Goal: Task Accomplishment & Management: Complete application form

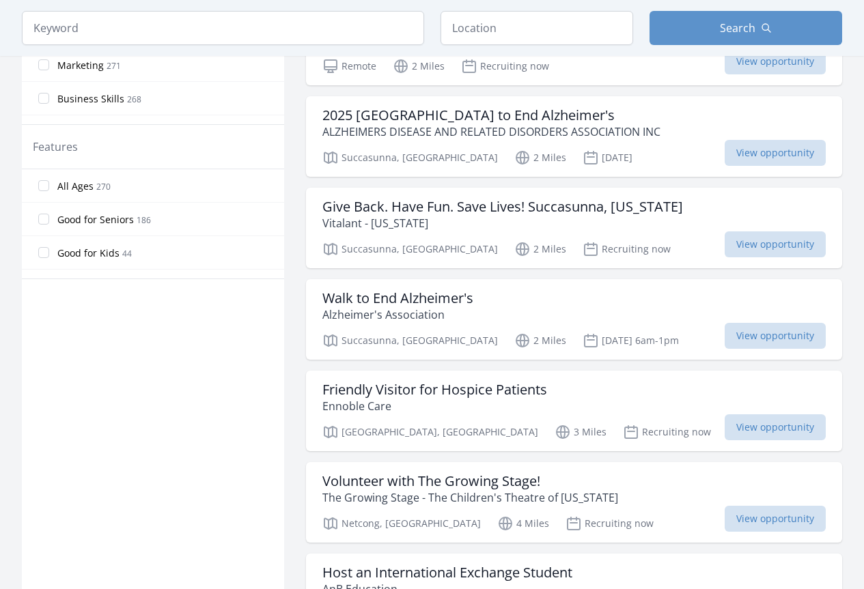
scroll to position [683, 0]
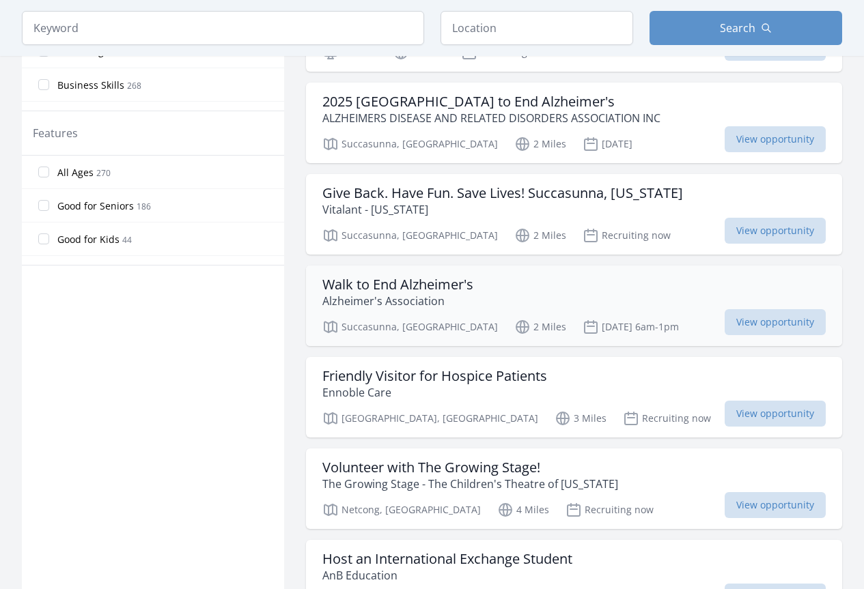
click at [423, 293] on h3 "Walk to End Alzheimer's" at bounding box center [397, 285] width 151 height 16
click at [468, 401] on p "Ennoble Care" at bounding box center [434, 393] width 225 height 16
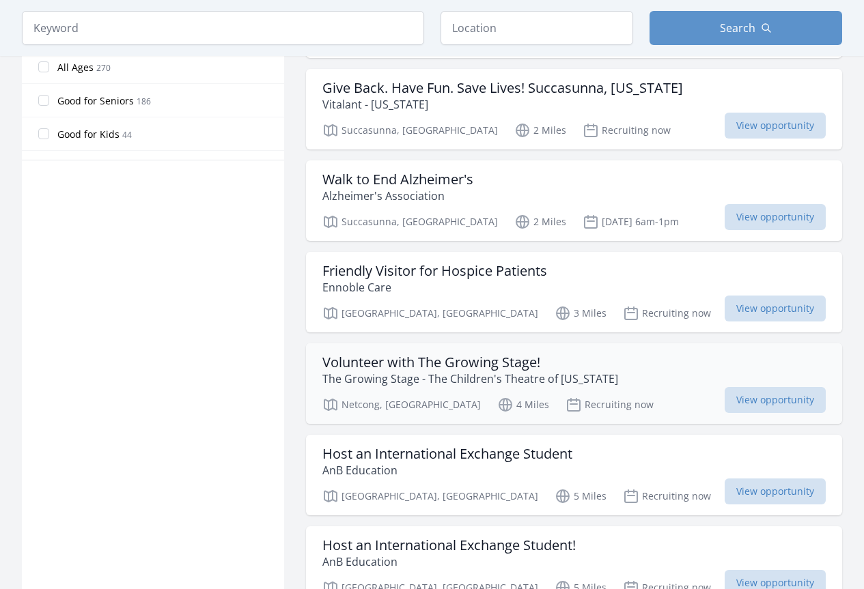
scroll to position [820, 0]
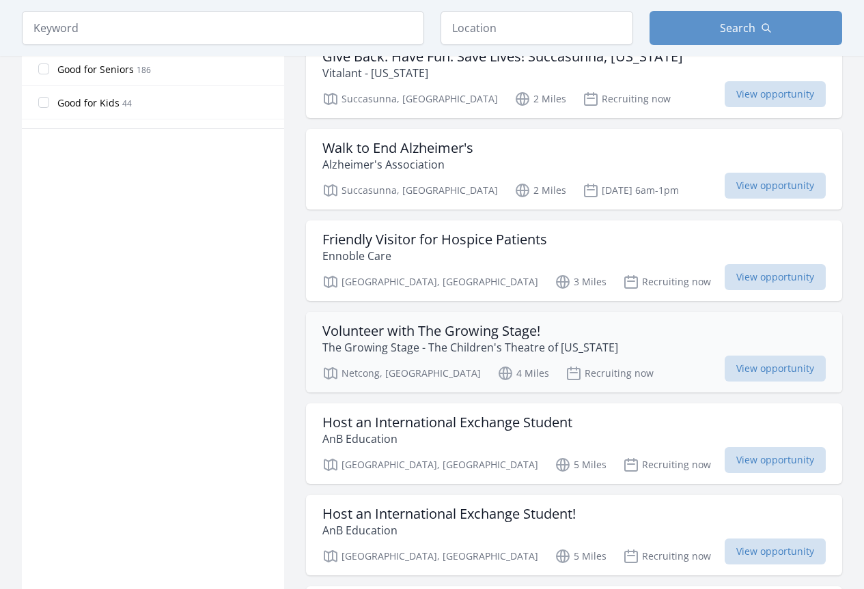
click at [489, 339] on h3 "Volunteer with The Growing Stage!" at bounding box center [470, 331] width 296 height 16
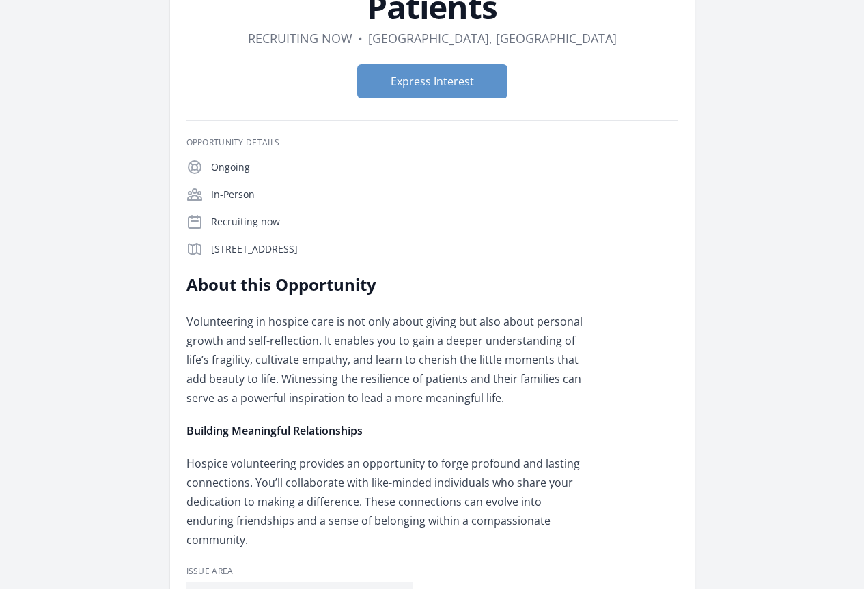
scroll to position [68, 0]
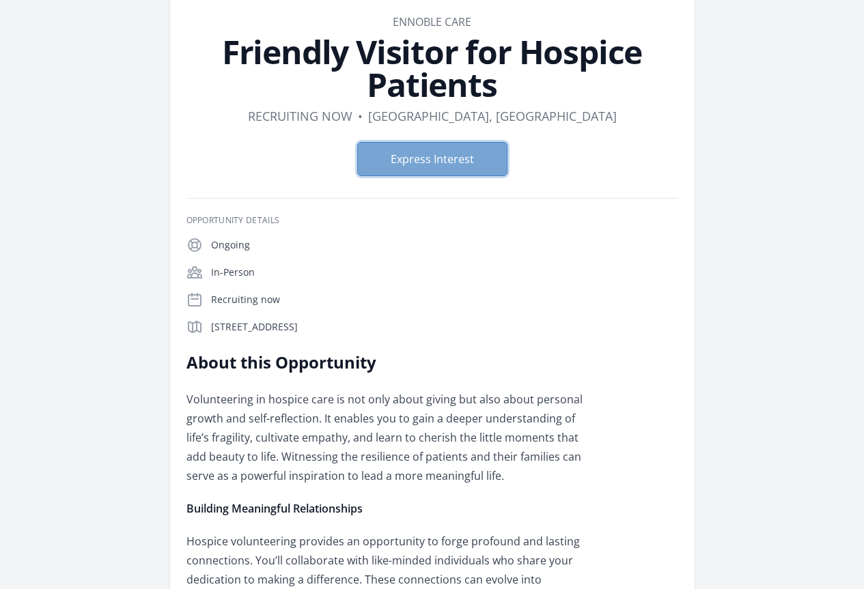
click at [404, 142] on button "Express Interest" at bounding box center [432, 159] width 150 height 34
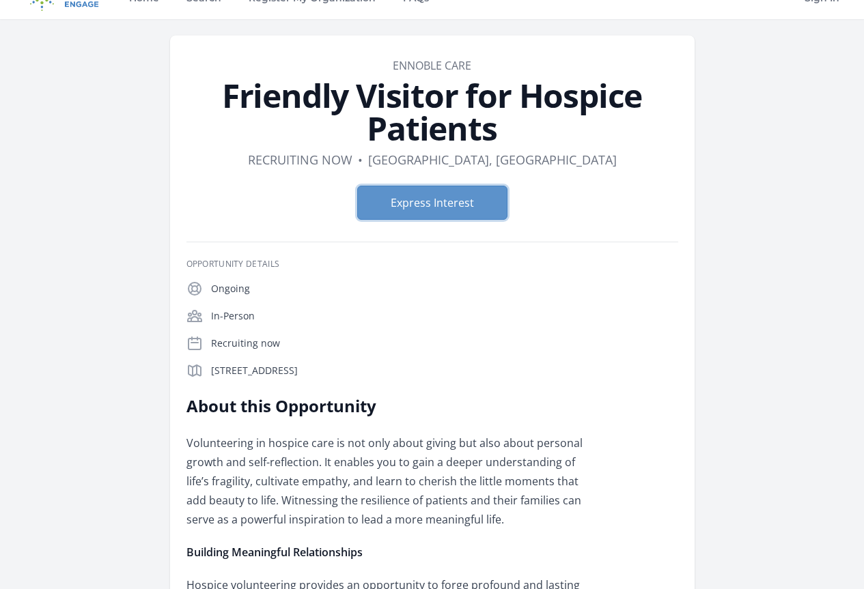
scroll to position [0, 0]
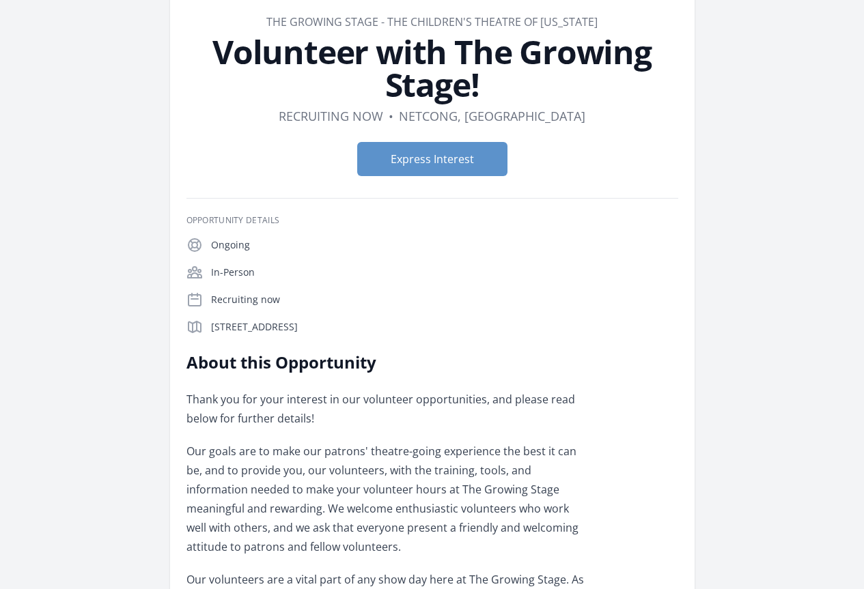
scroll to position [137, 0]
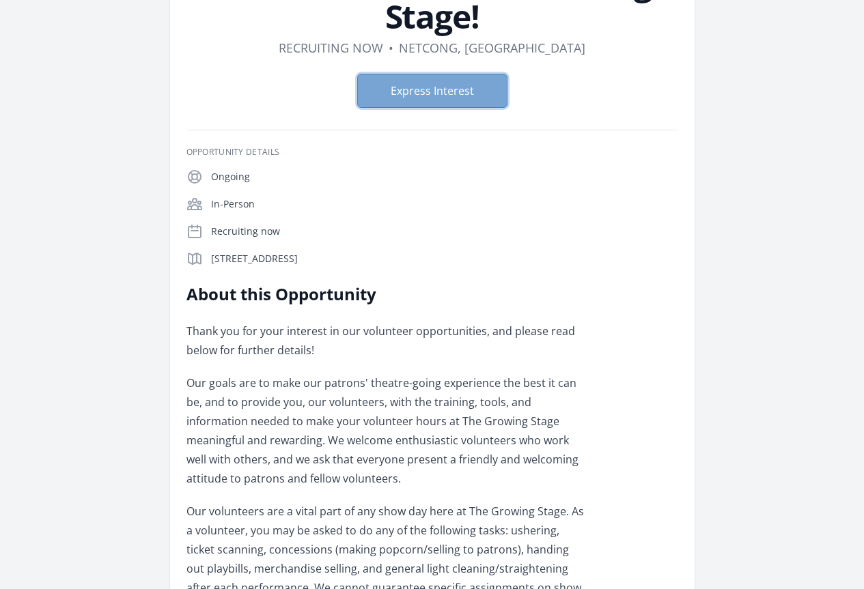
click at [457, 74] on button "Express Interest" at bounding box center [432, 91] width 150 height 34
